Goal: Task Accomplishment & Management: Use online tool/utility

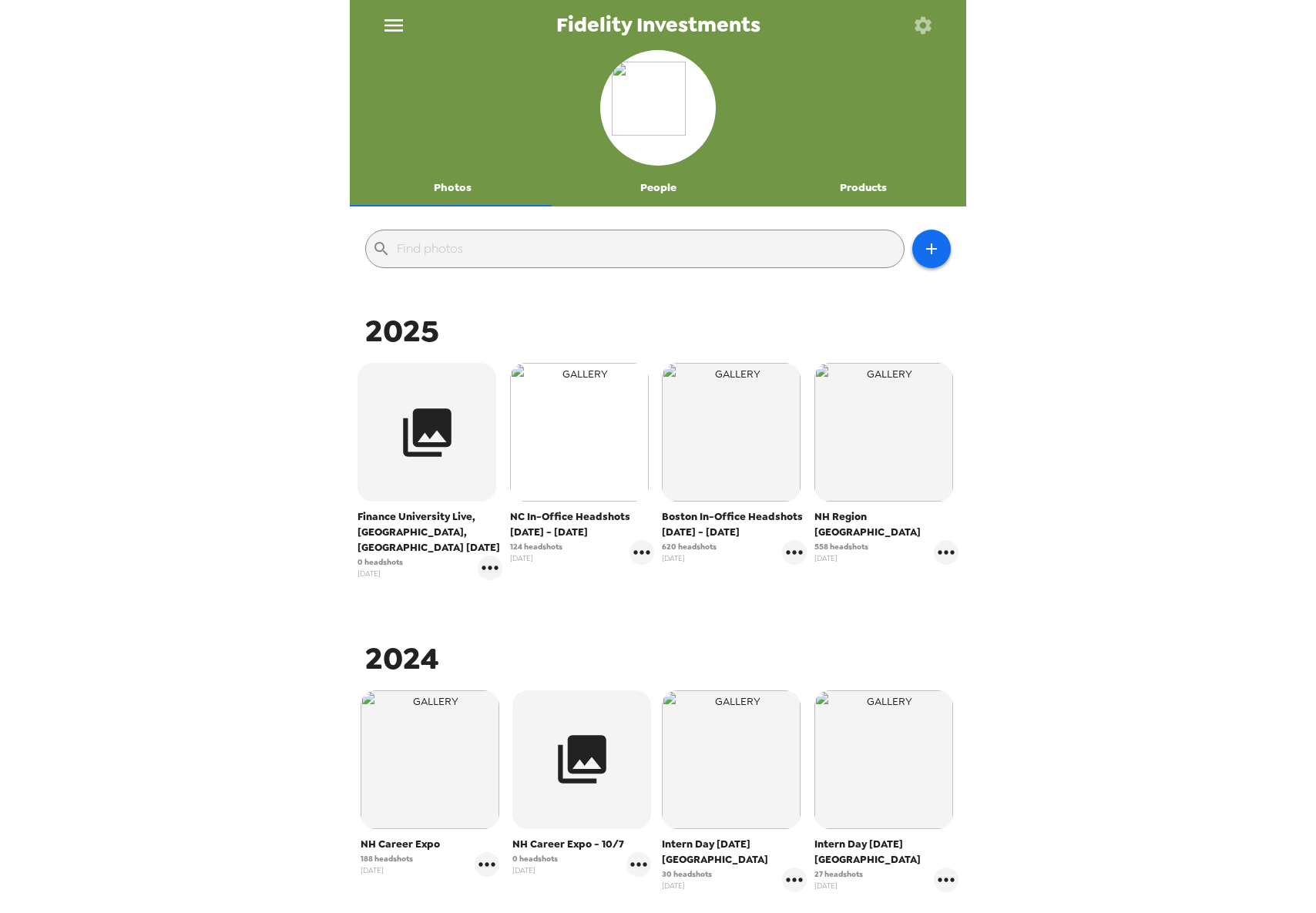
click at [565, 466] on img "button" at bounding box center [579, 432] width 139 height 139
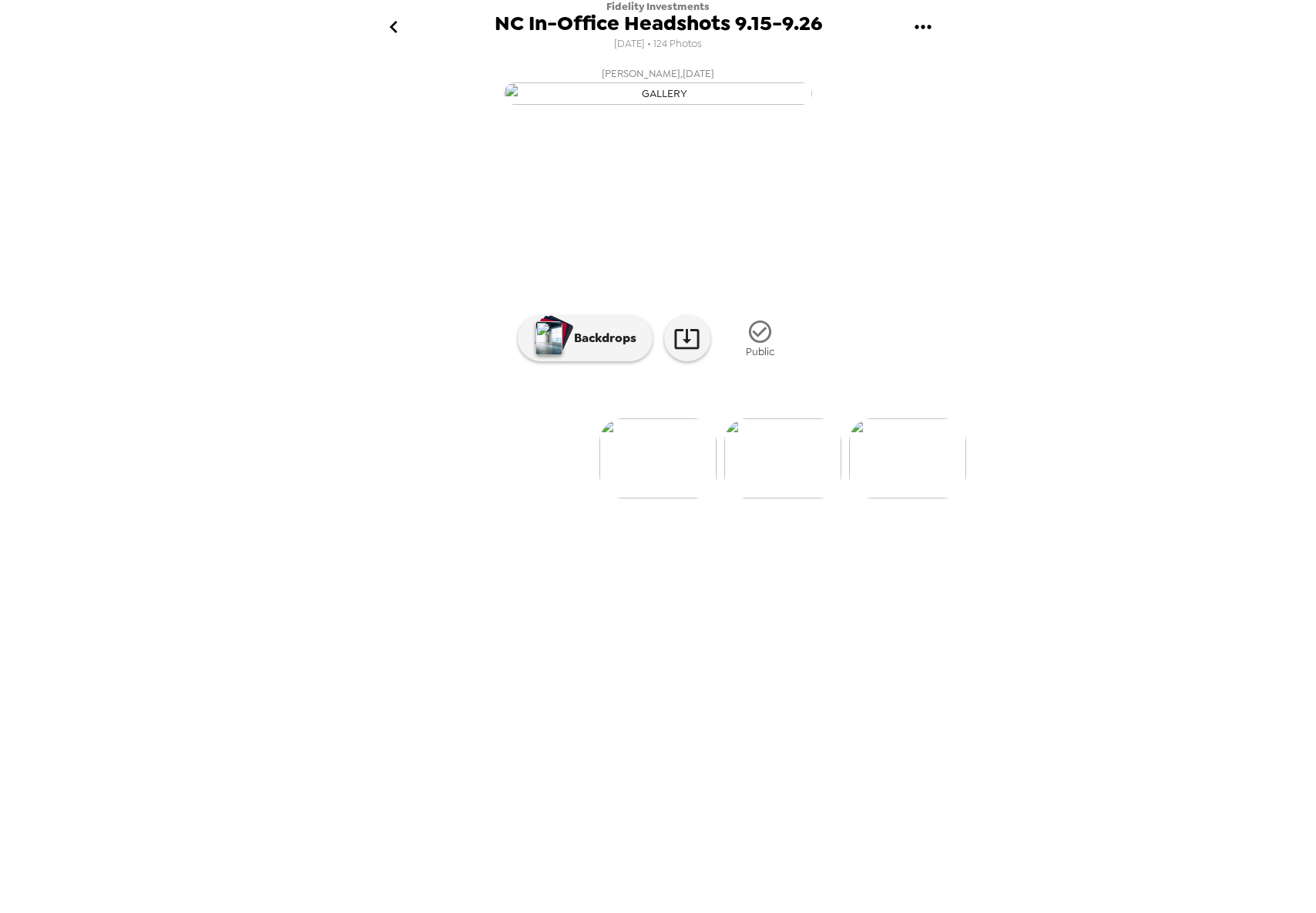
click at [757, 499] on img at bounding box center [782, 459] width 117 height 80
click at [808, 499] on div at bounding box center [658, 433] width 617 height 131
click at [808, 499] on img at bounding box center [782, 459] width 117 height 80
click at [816, 499] on img at bounding box center [782, 459] width 117 height 80
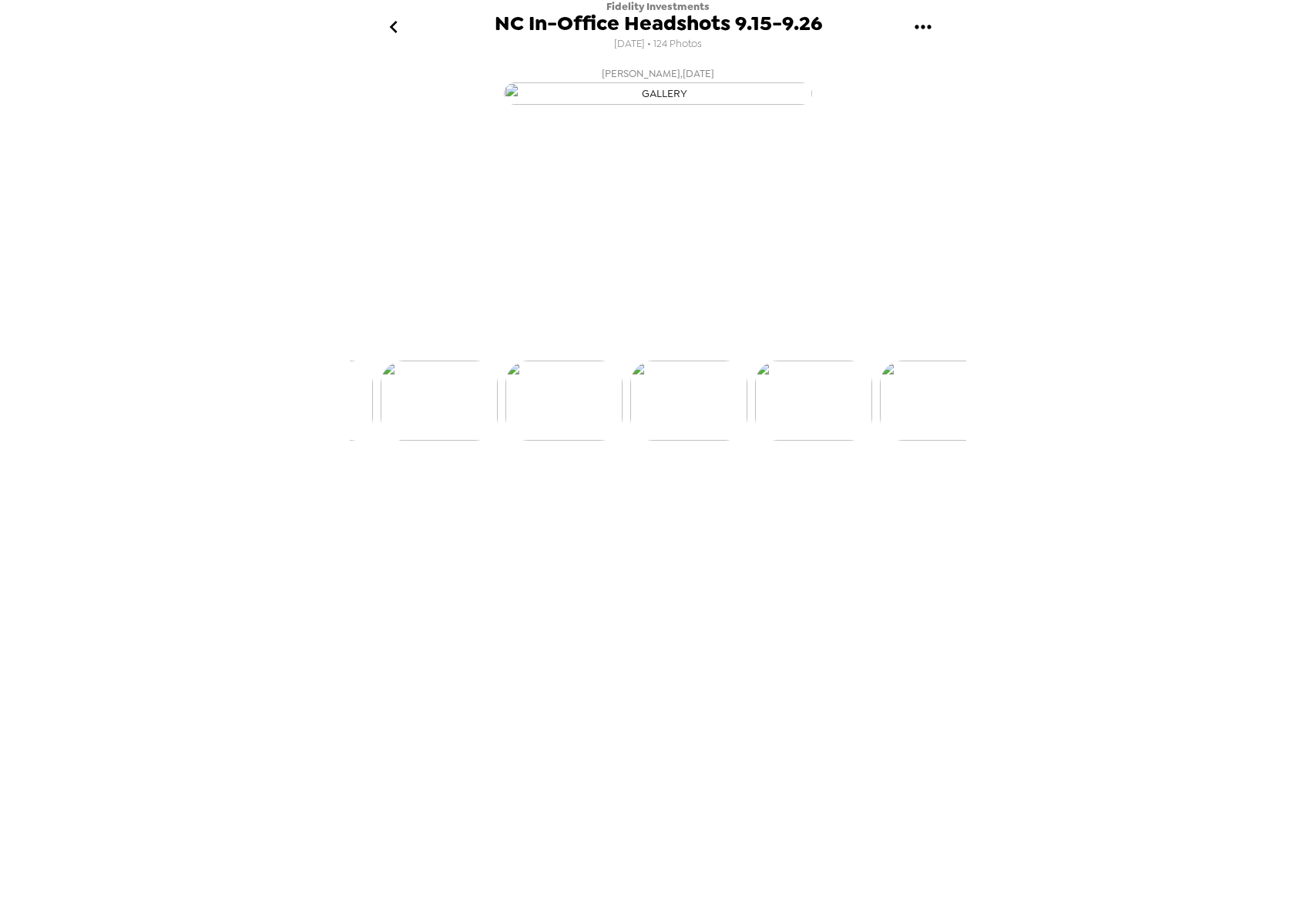
scroll to position [0, 374]
click at [876, 499] on img at bounding box center [907, 459] width 117 height 80
click at [876, 499] on img at bounding box center [907, 459] width 117 height 80
click at [879, 499] on img at bounding box center [908, 459] width 117 height 80
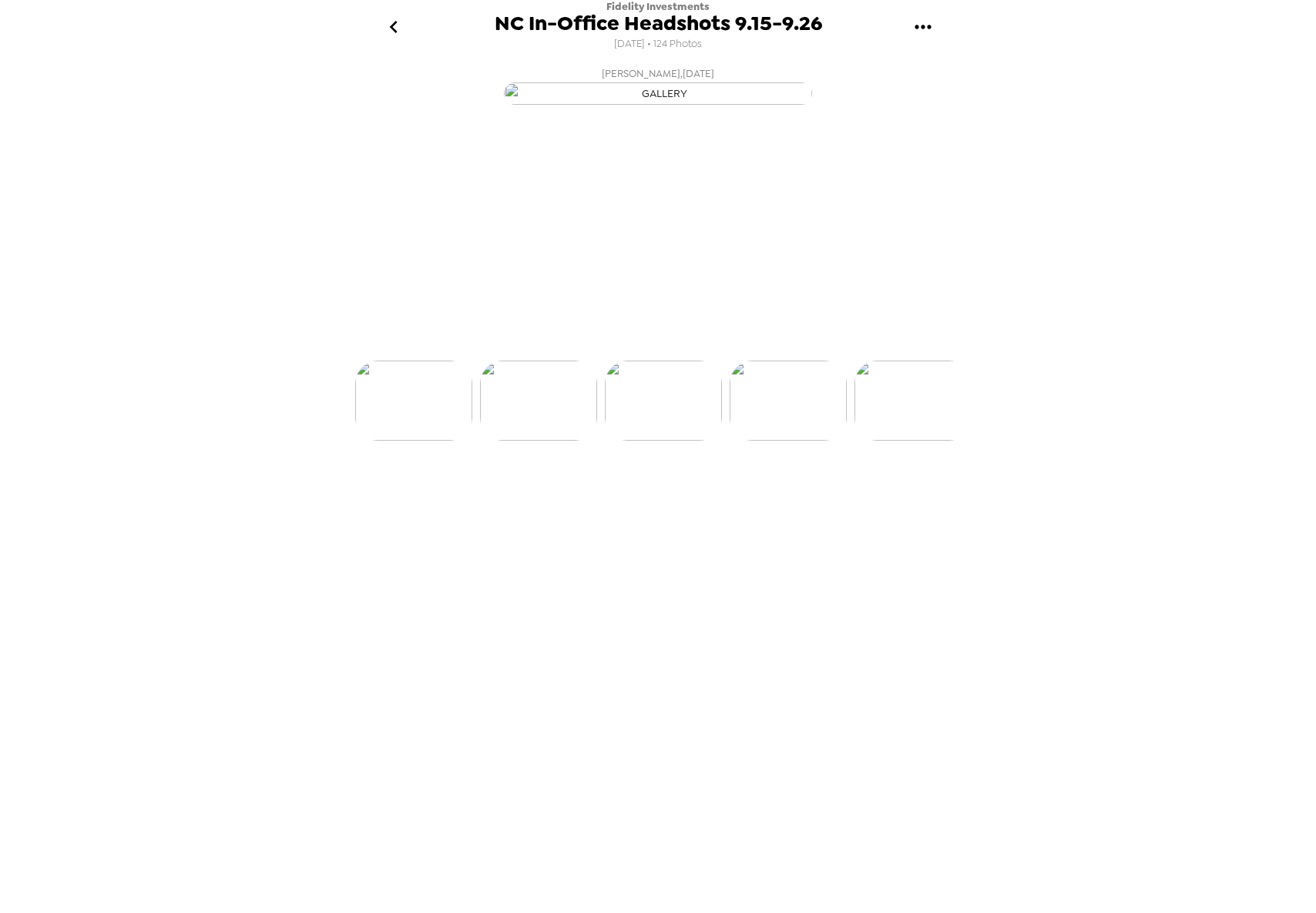
scroll to position [0, 1122]
click at [883, 499] on img at bounding box center [908, 459] width 117 height 80
click at [882, 499] on img at bounding box center [908, 459] width 117 height 80
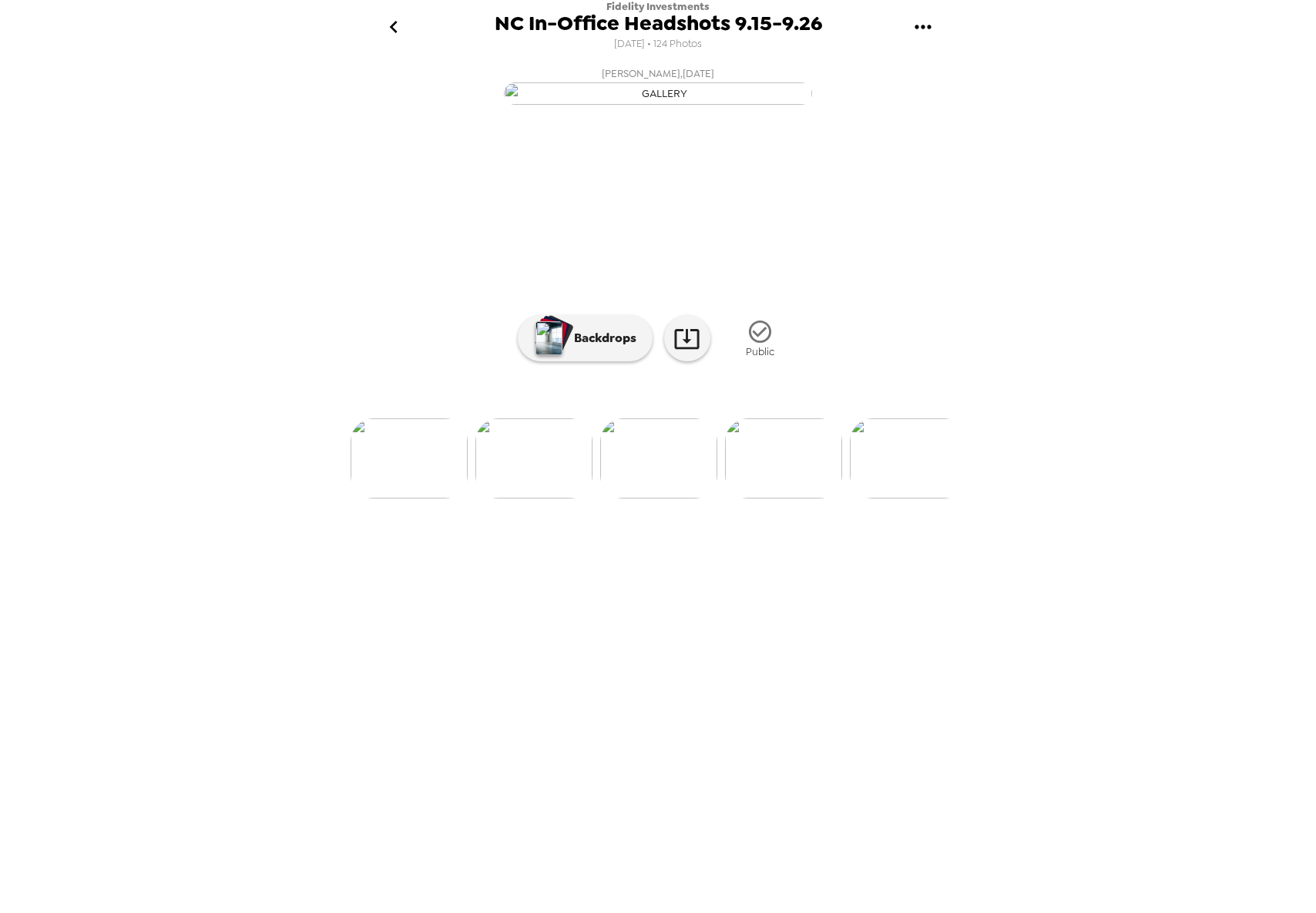
click at [883, 499] on img at bounding box center [908, 459] width 117 height 80
click at [392, 23] on icon "go back" at bounding box center [393, 27] width 24 height 24
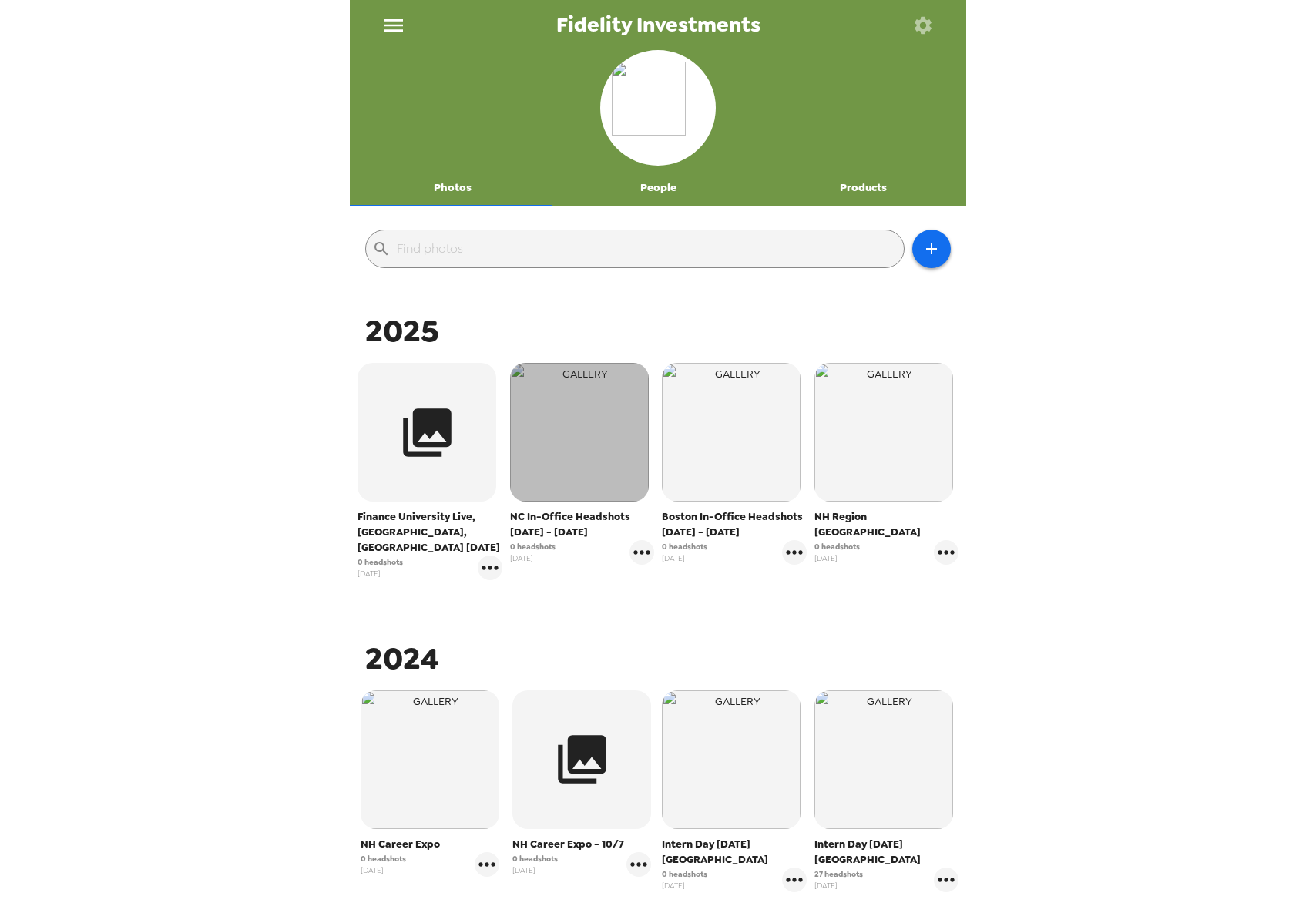
click at [555, 406] on img "button" at bounding box center [579, 432] width 139 height 139
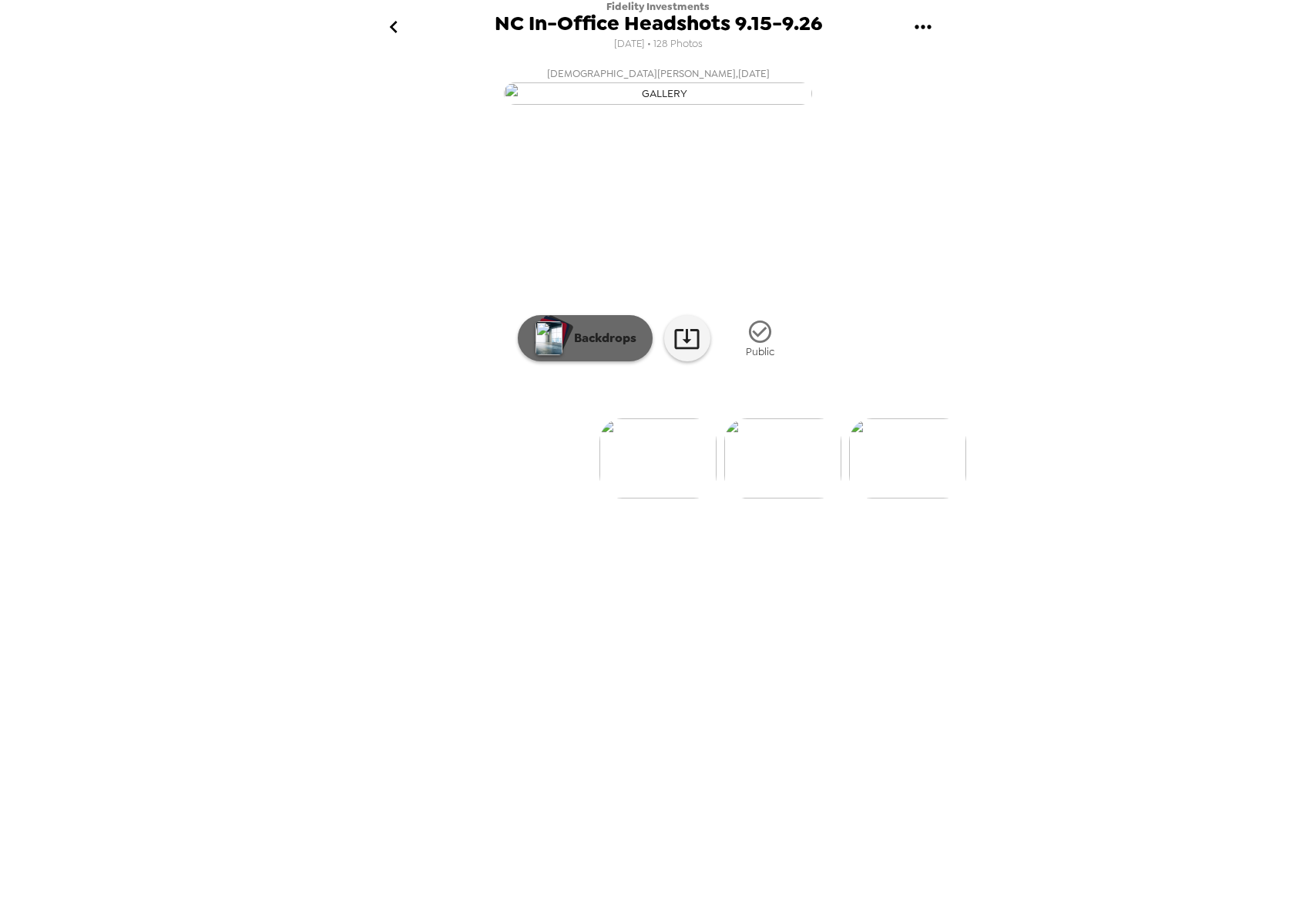
click at [578, 347] on p "Backdrops" at bounding box center [601, 337] width 70 height 18
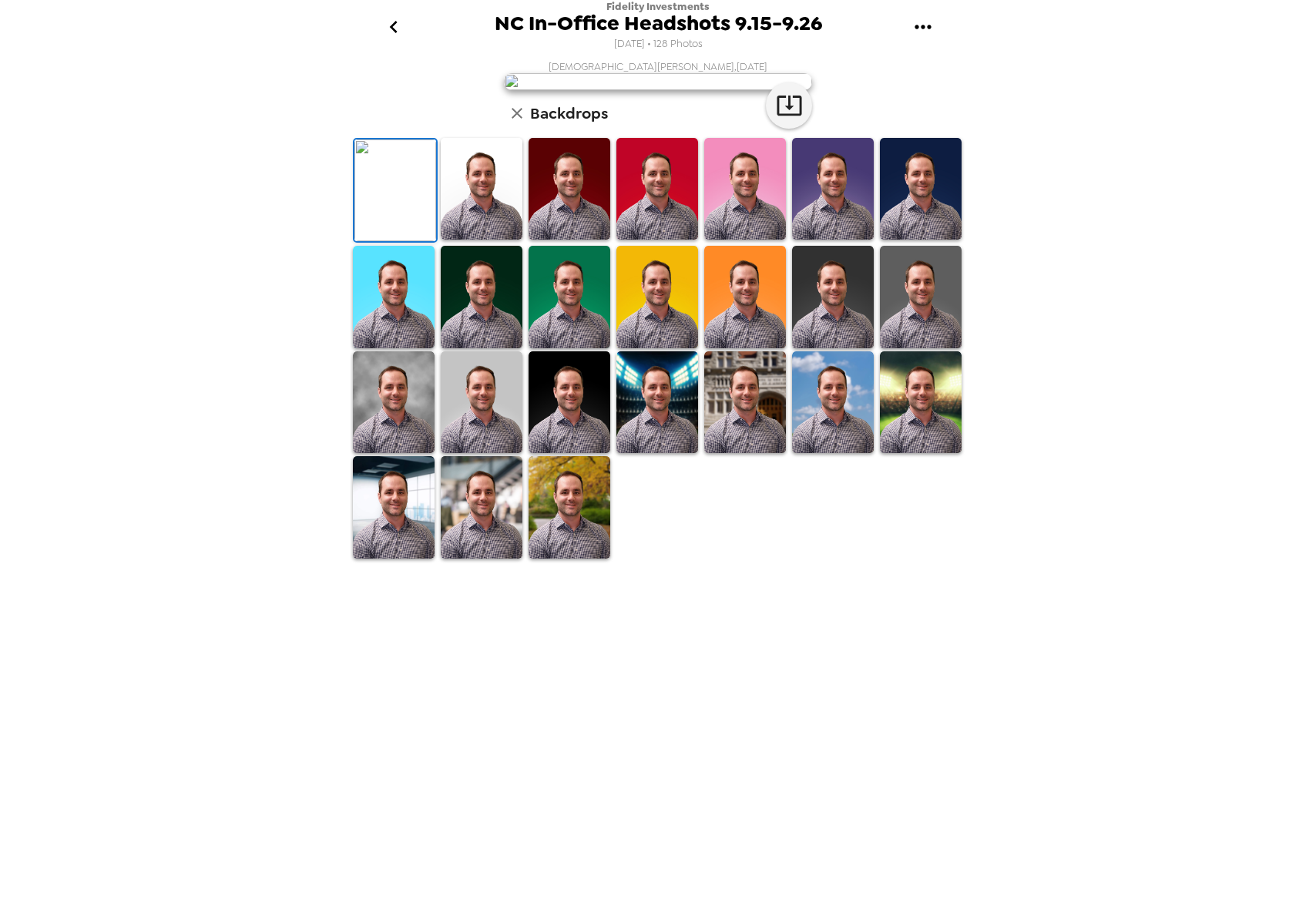
click at [564, 558] on img at bounding box center [569, 507] width 82 height 102
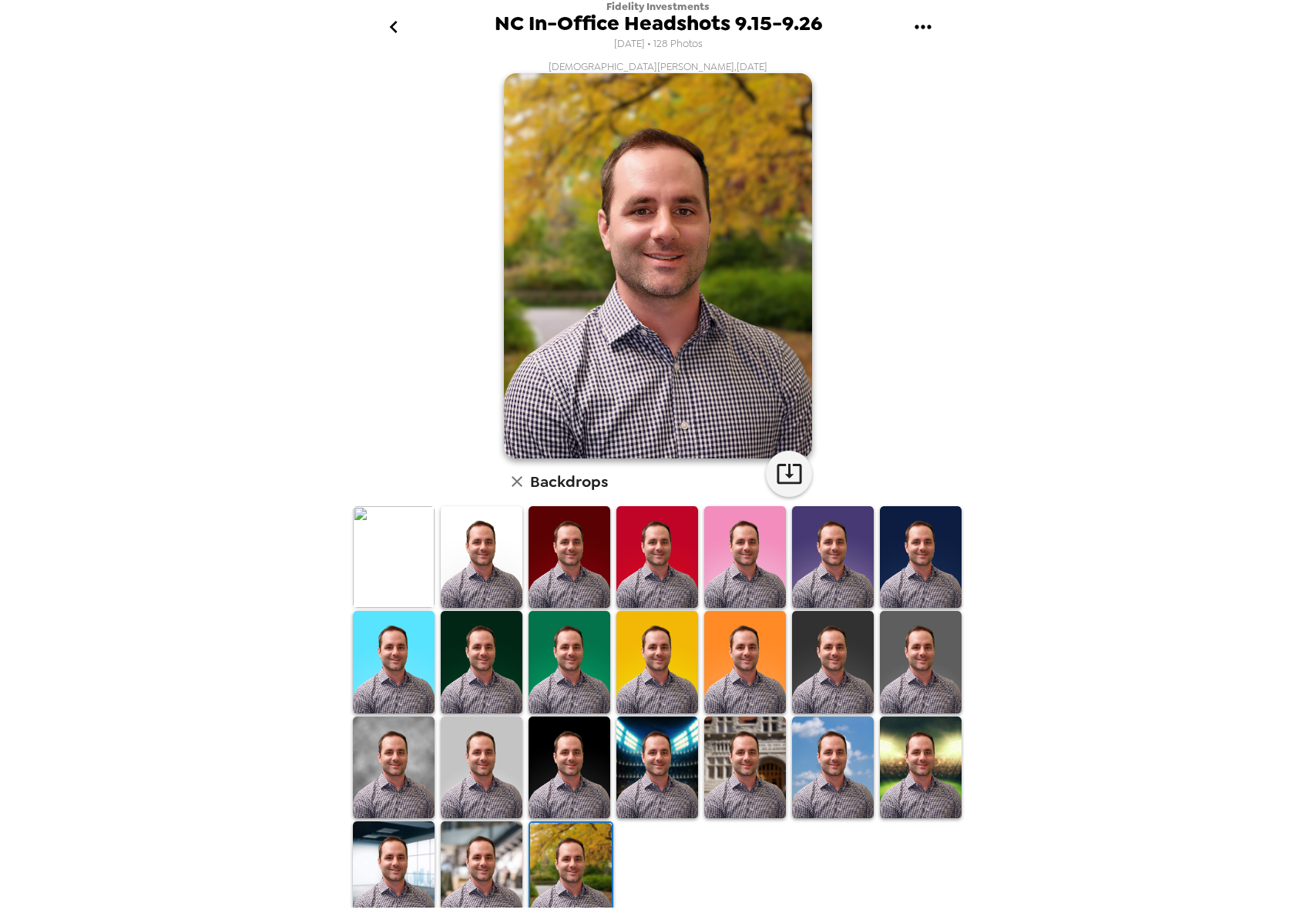
click at [476, 855] on img at bounding box center [481, 872] width 82 height 102
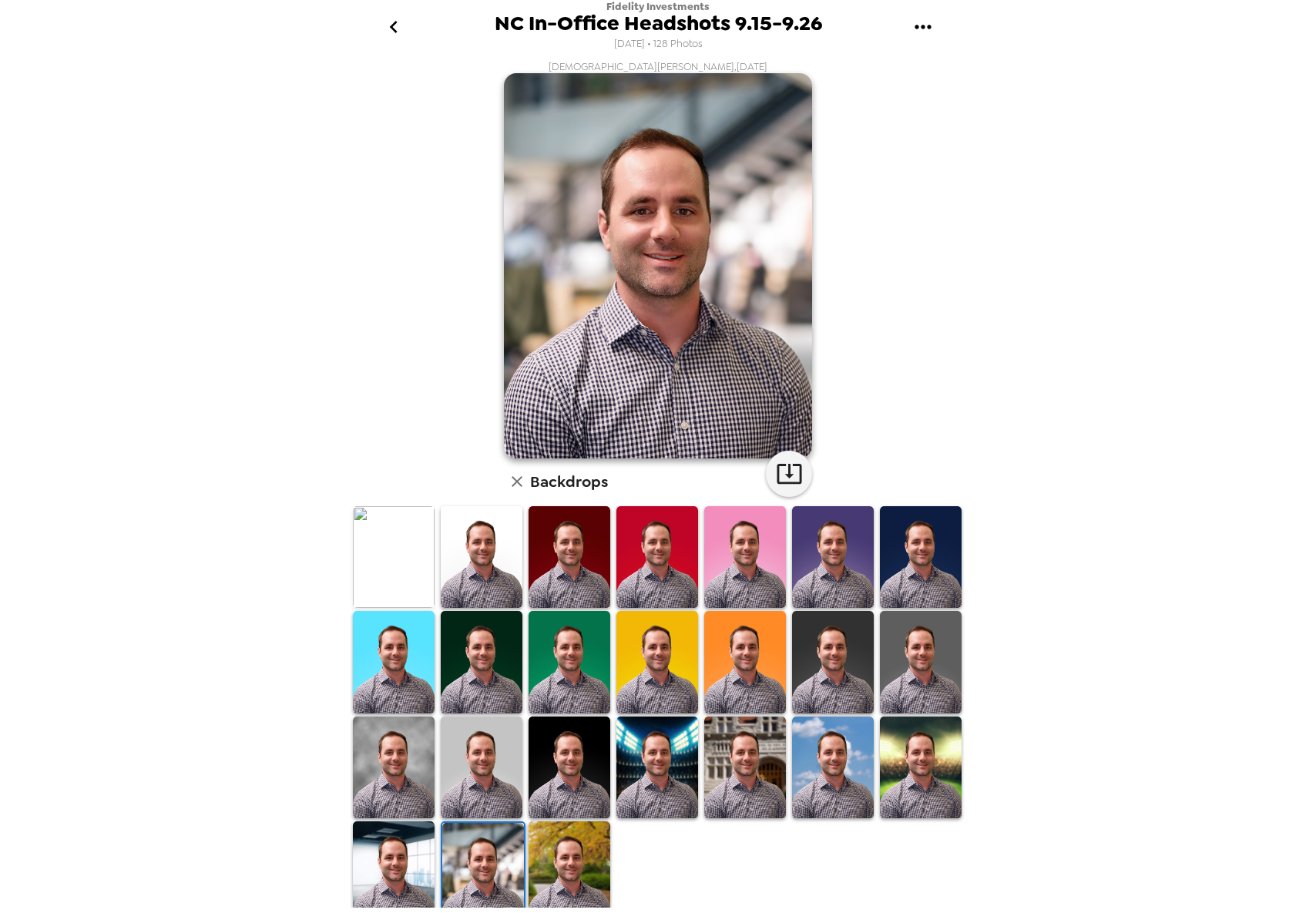
click at [380, 851] on img at bounding box center [394, 872] width 82 height 102
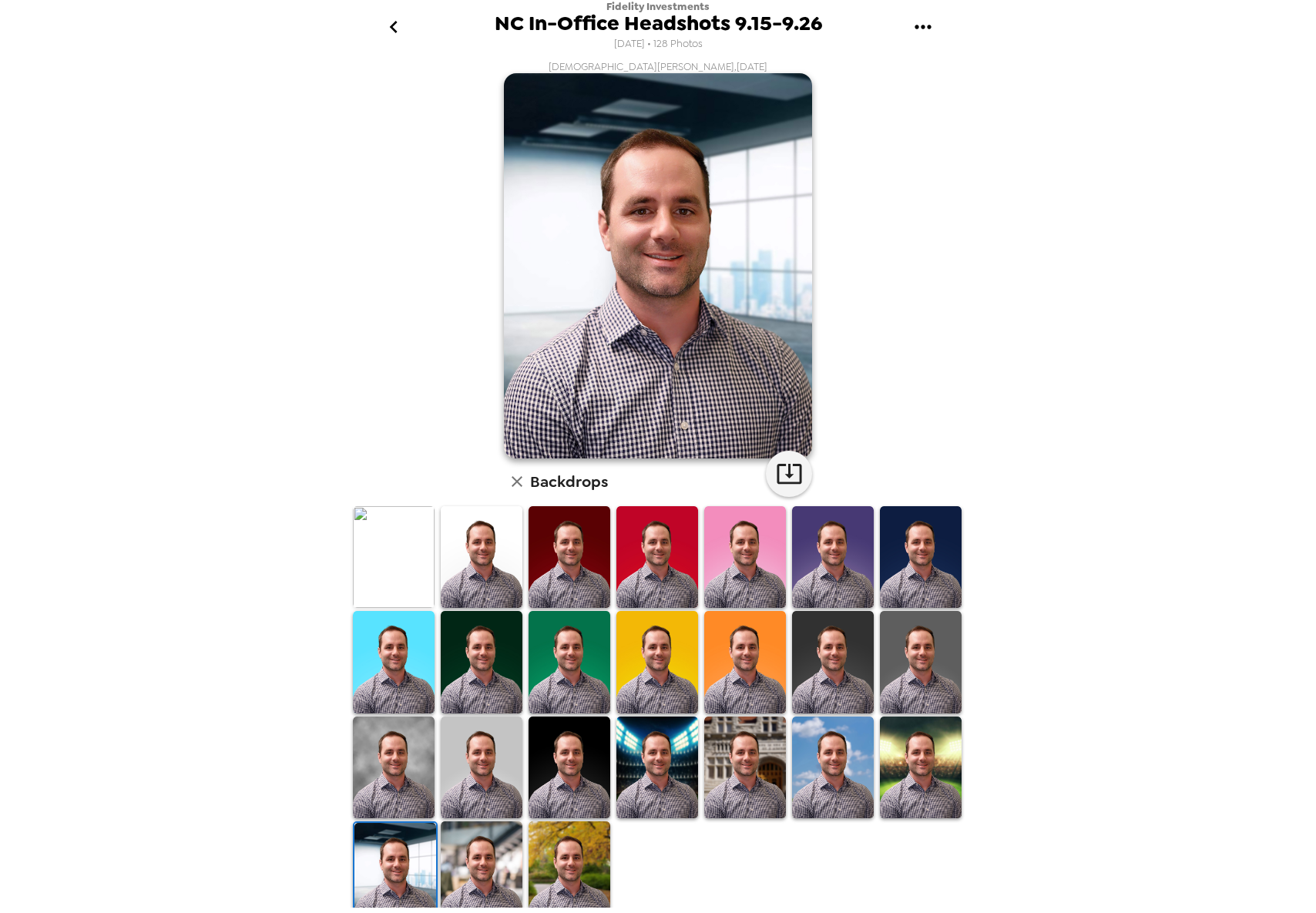
click at [745, 760] on img at bounding box center [745, 767] width 82 height 102
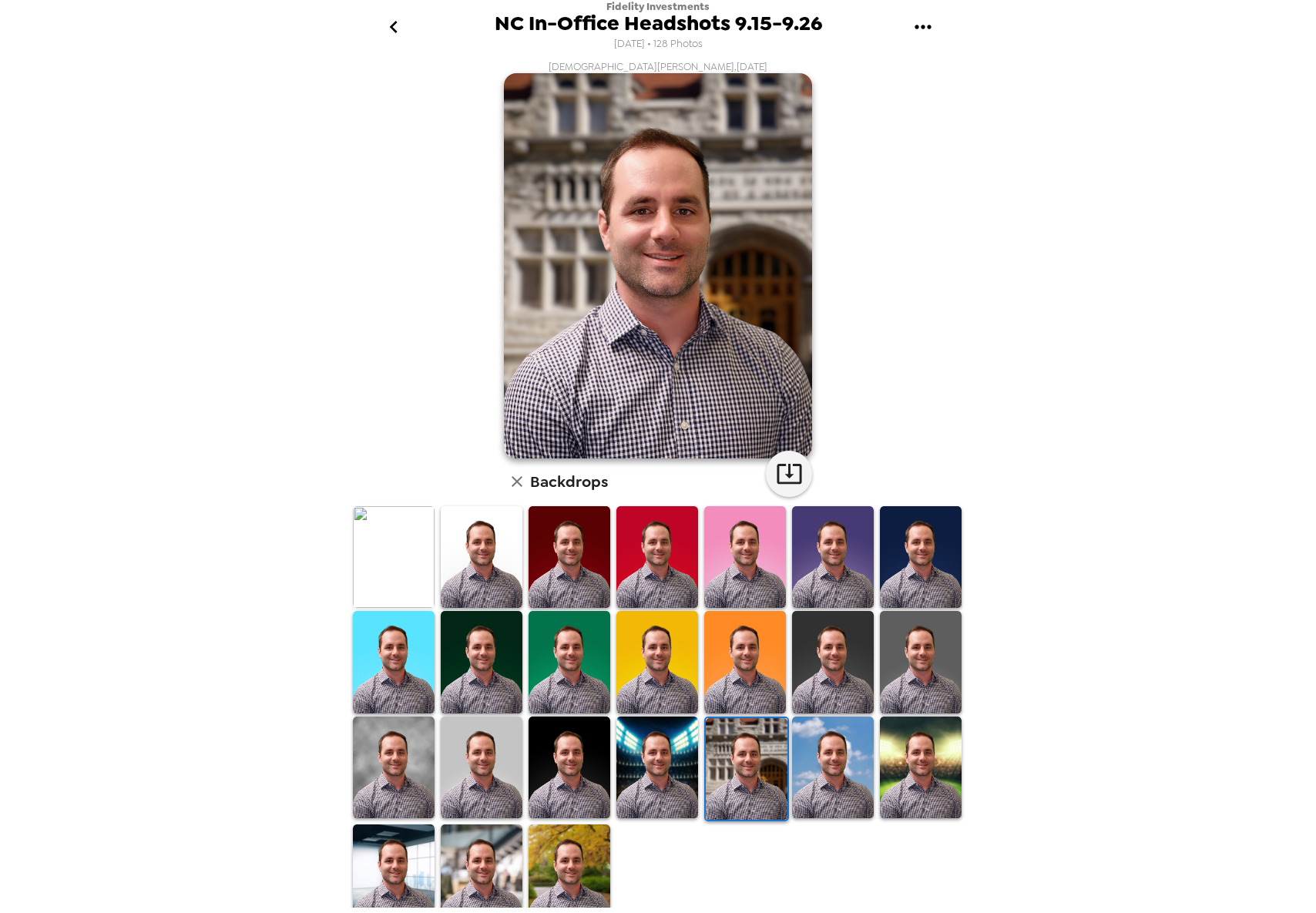
click at [651, 791] on img at bounding box center [658, 767] width 82 height 102
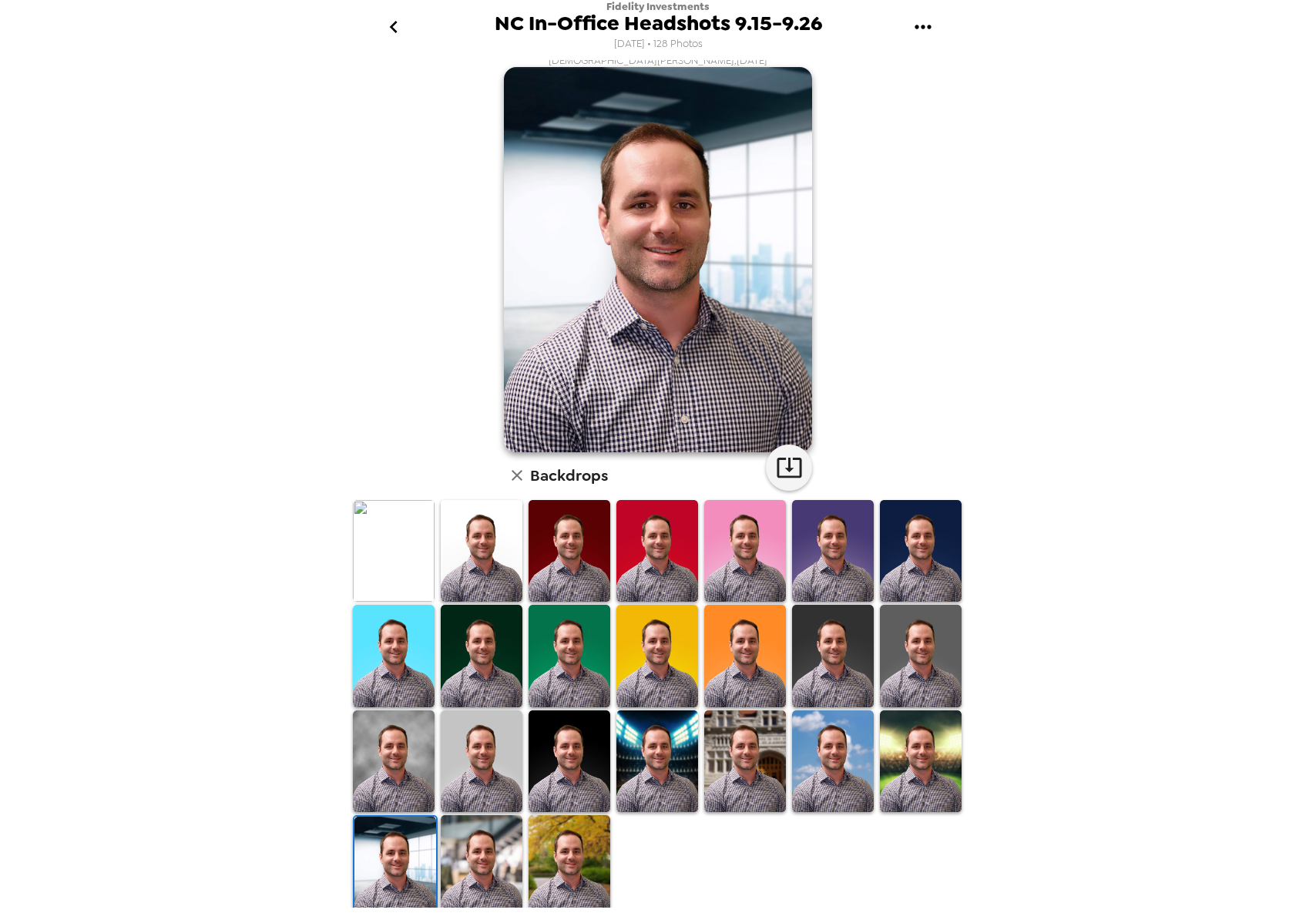
scroll to position [12, 0]
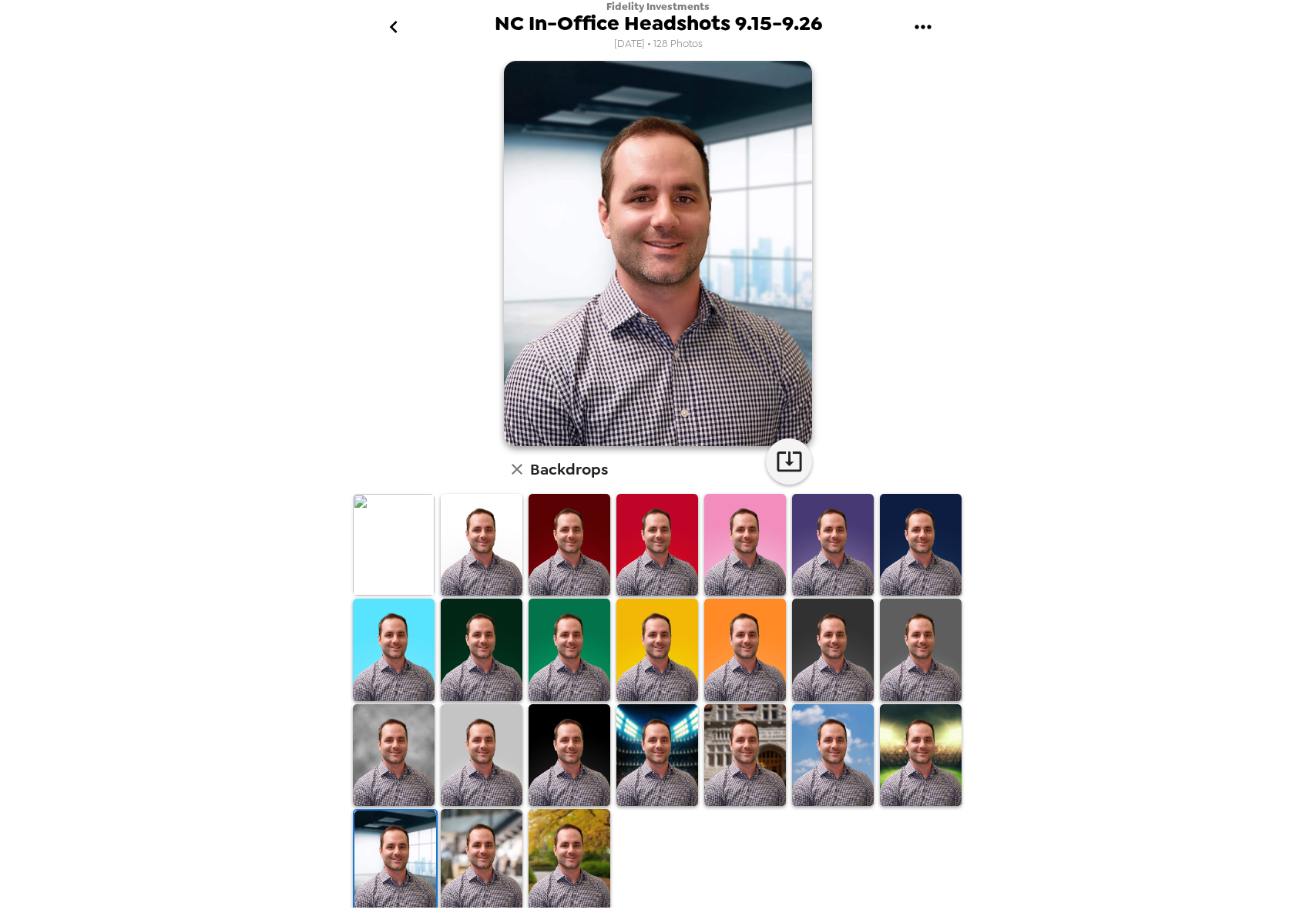
click at [582, 671] on img at bounding box center [569, 649] width 82 height 102
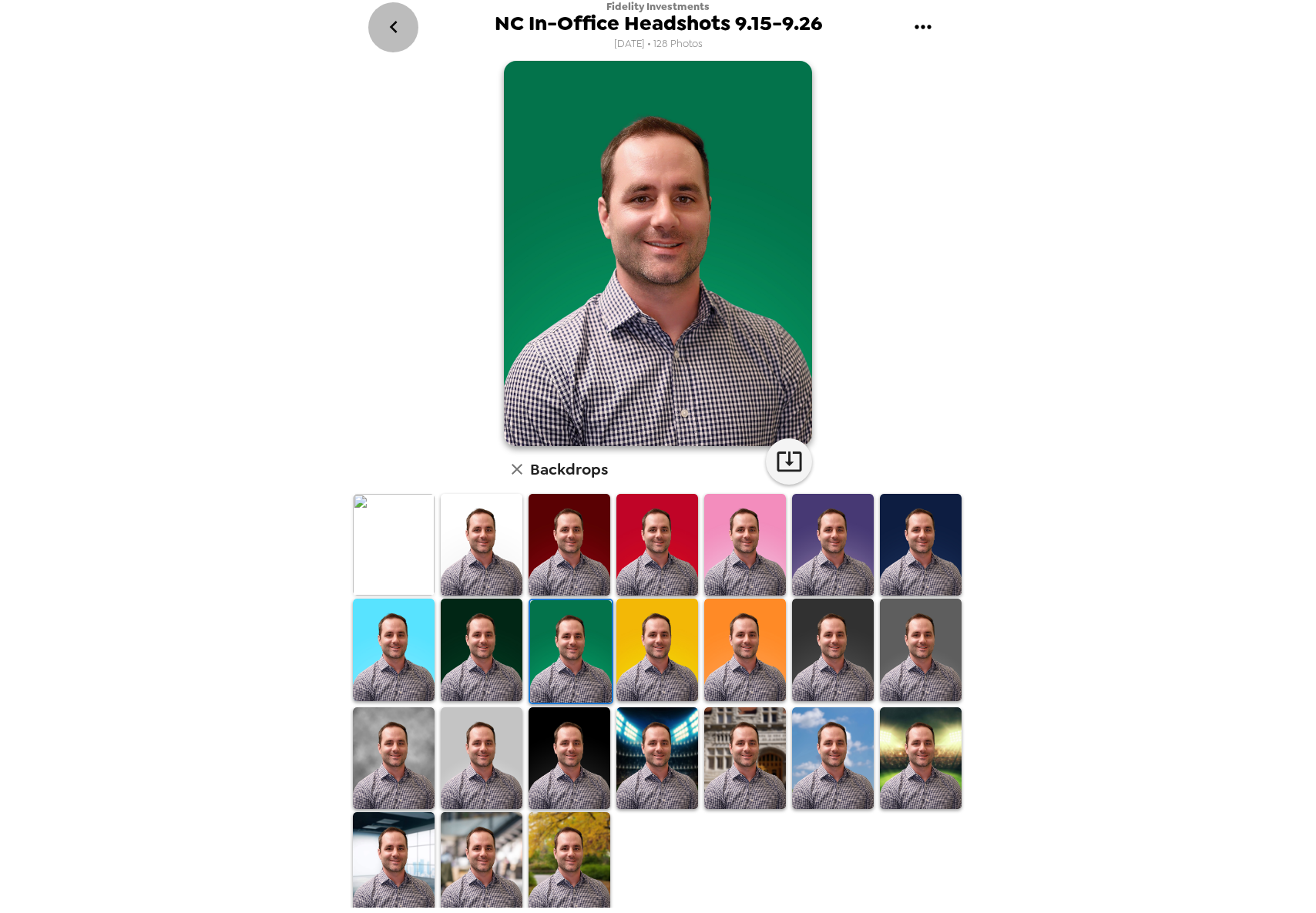
click at [395, 34] on icon "go back" at bounding box center [393, 27] width 24 height 24
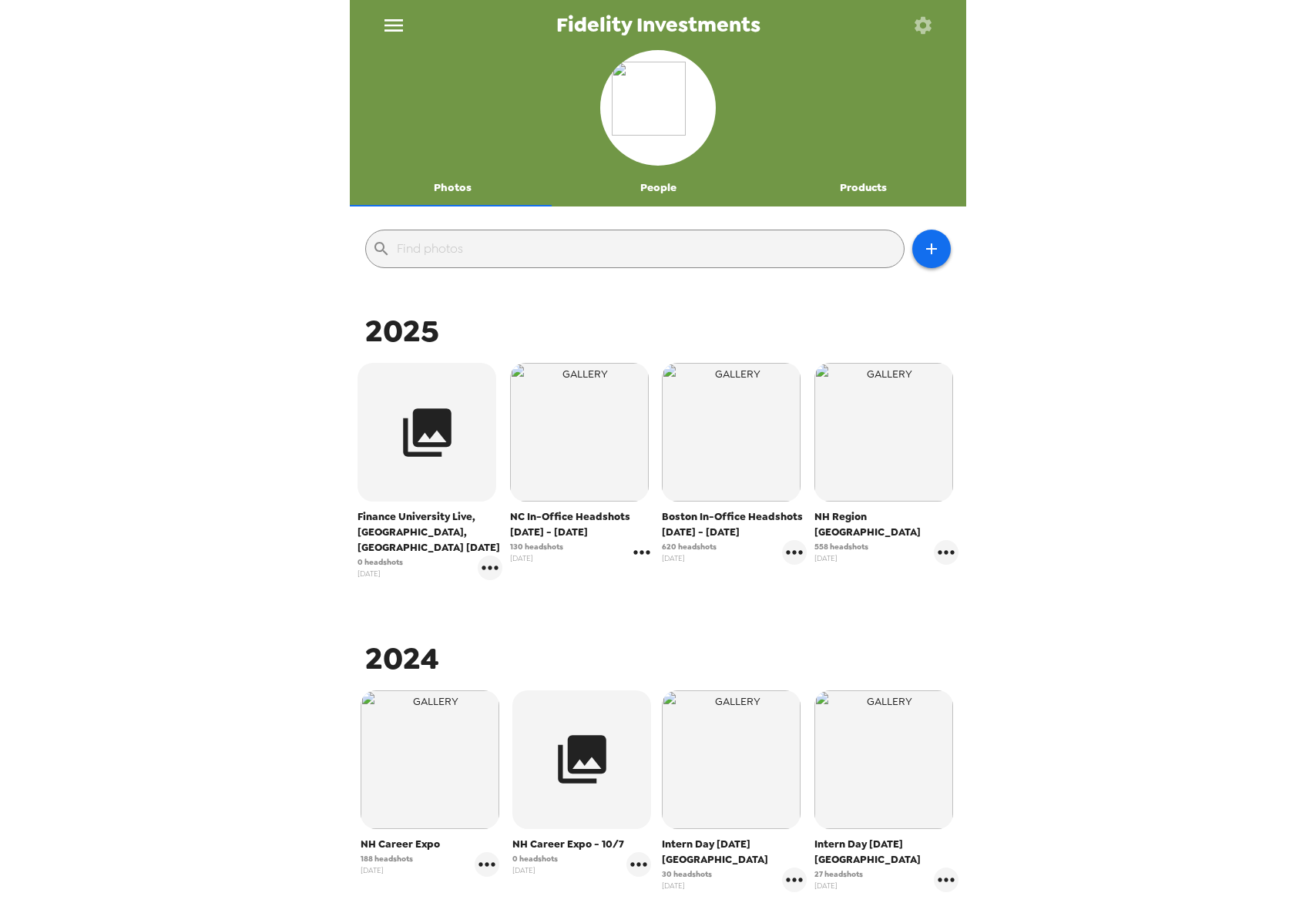
click at [636, 550] on icon "gallery menu" at bounding box center [642, 552] width 24 height 24
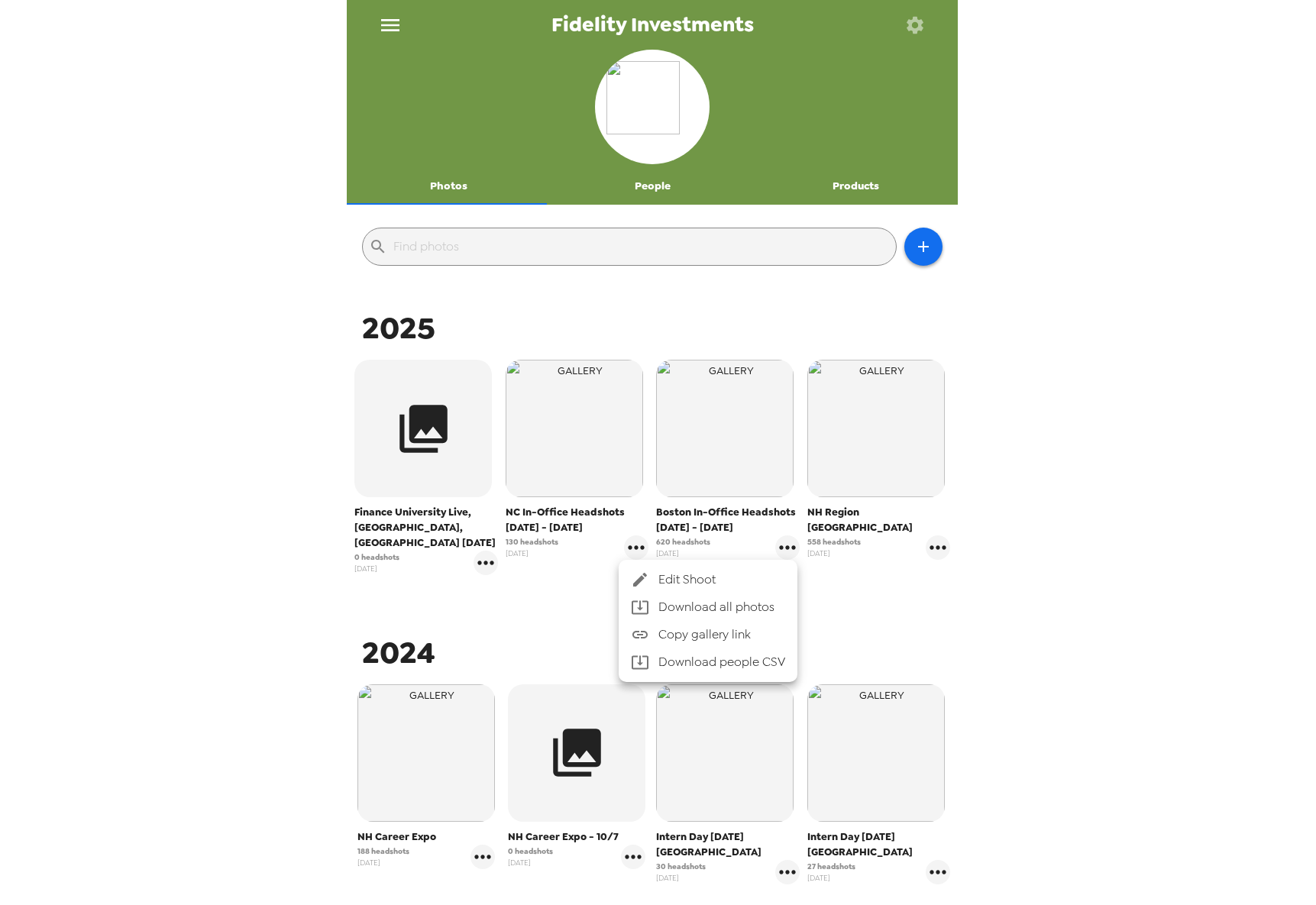
click at [674, 656] on li "Download people CSV" at bounding box center [708, 662] width 179 height 28
